Goal: Task Accomplishment & Management: Manage account settings

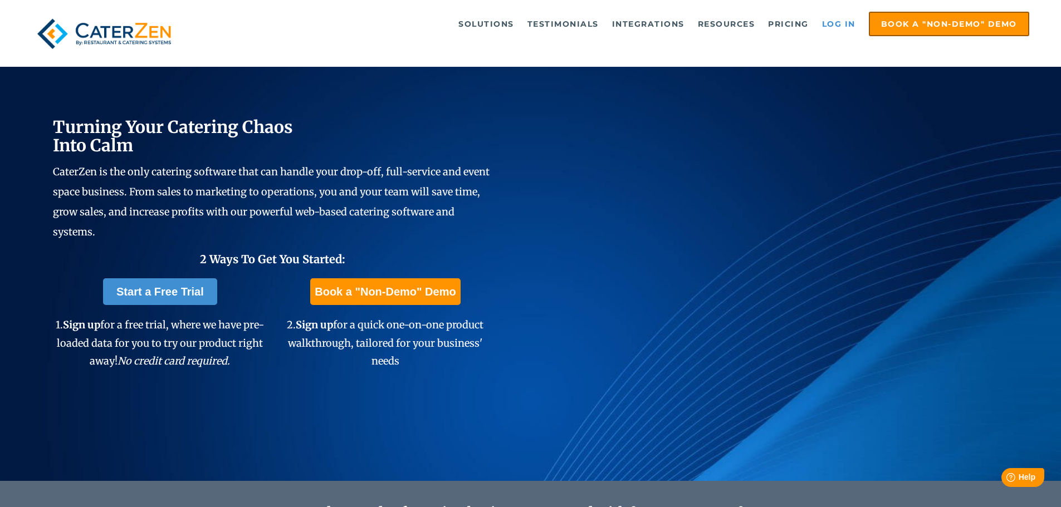
click at [831, 20] on link "Log in" at bounding box center [838, 24] width 45 height 22
click at [834, 24] on link "Log in" at bounding box center [838, 24] width 45 height 22
click at [840, 21] on link "Log in" at bounding box center [838, 24] width 45 height 22
